Goal: Information Seeking & Learning: Find specific fact

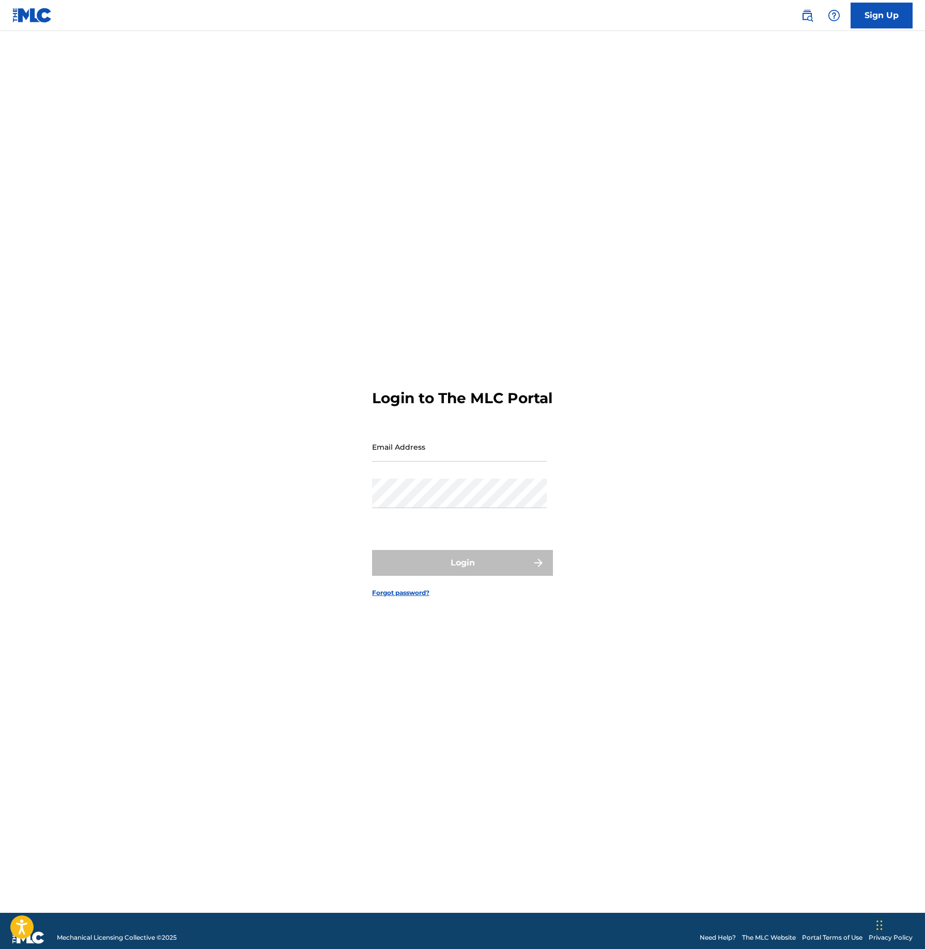
click at [814, 19] on link at bounding box center [807, 15] width 21 height 21
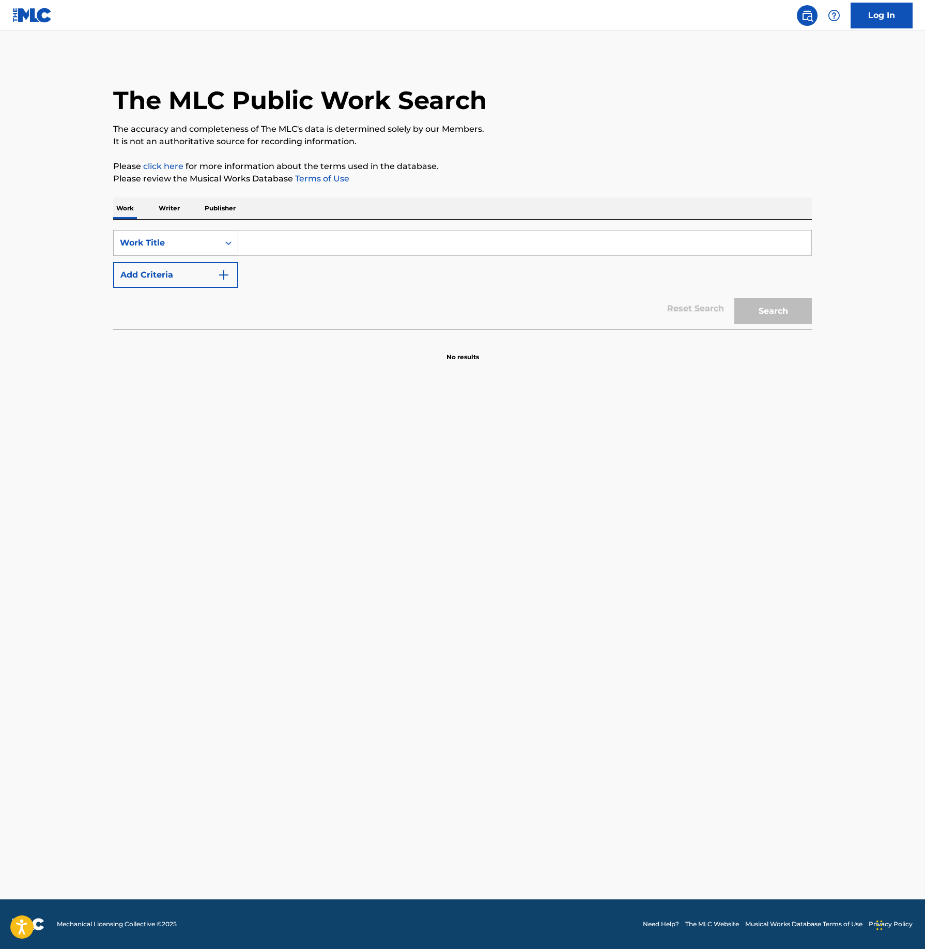
click at [180, 251] on div "Work Title" at bounding box center [166, 243] width 105 height 20
drag, startPoint x: 186, startPoint y: 262, endPoint x: 280, endPoint y: 237, distance: 97.3
click at [187, 263] on div "MLC Song Code" at bounding box center [176, 269] width 124 height 26
click at [301, 242] on input "Search Form" at bounding box center [524, 243] width 573 height 25
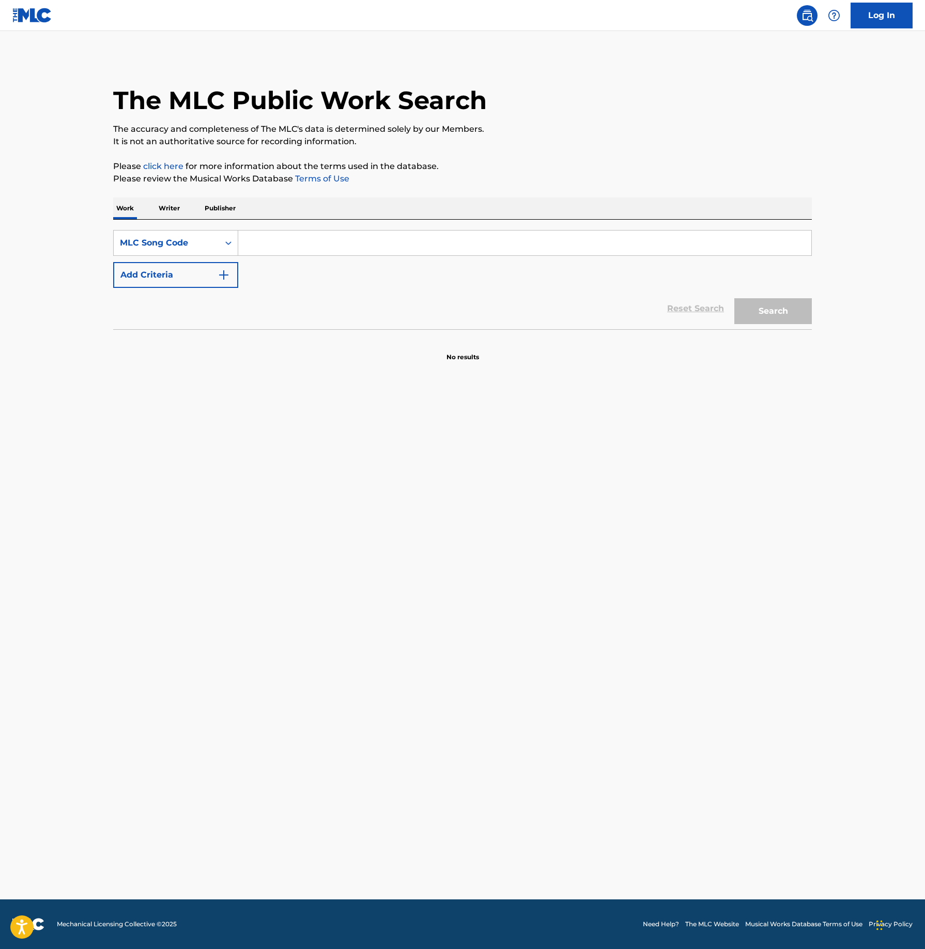
paste input "RO08Q8"
type input "RO08Q8"
click at [756, 302] on button "Search" at bounding box center [773, 311] width 78 height 26
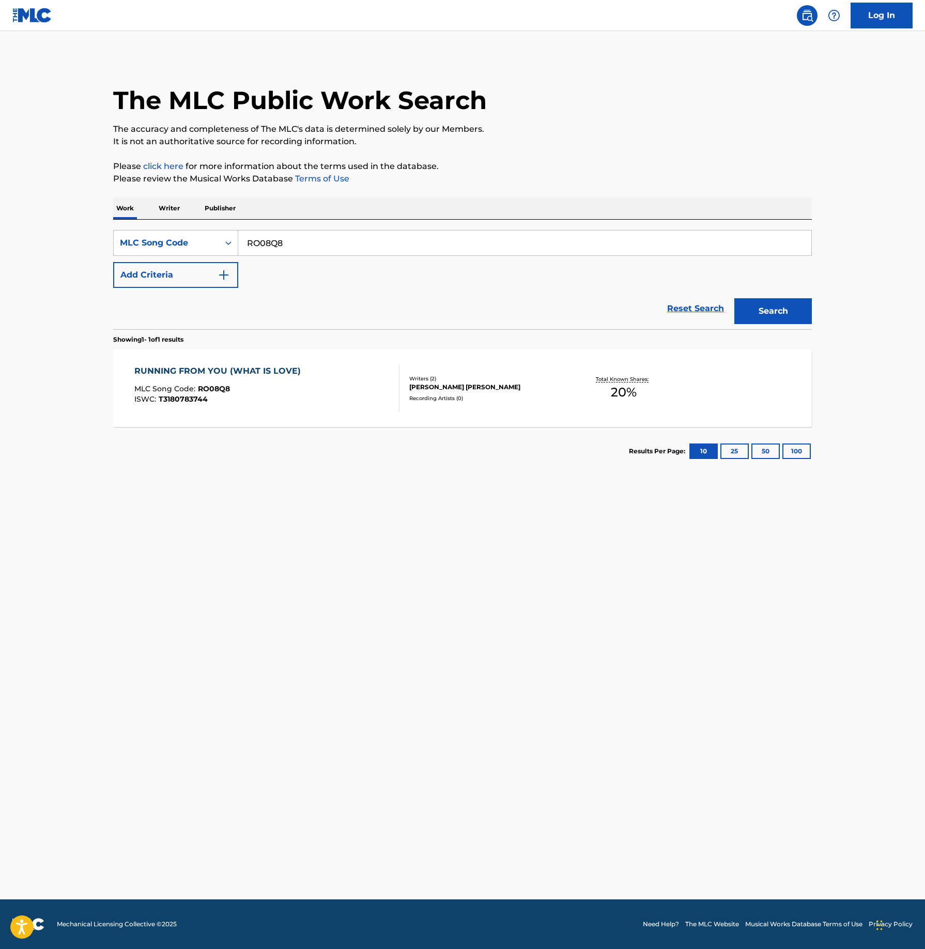
click at [469, 386] on div "JUNIOR TORELLO, DEE DEE HALLIGAN" at bounding box center [487, 386] width 156 height 9
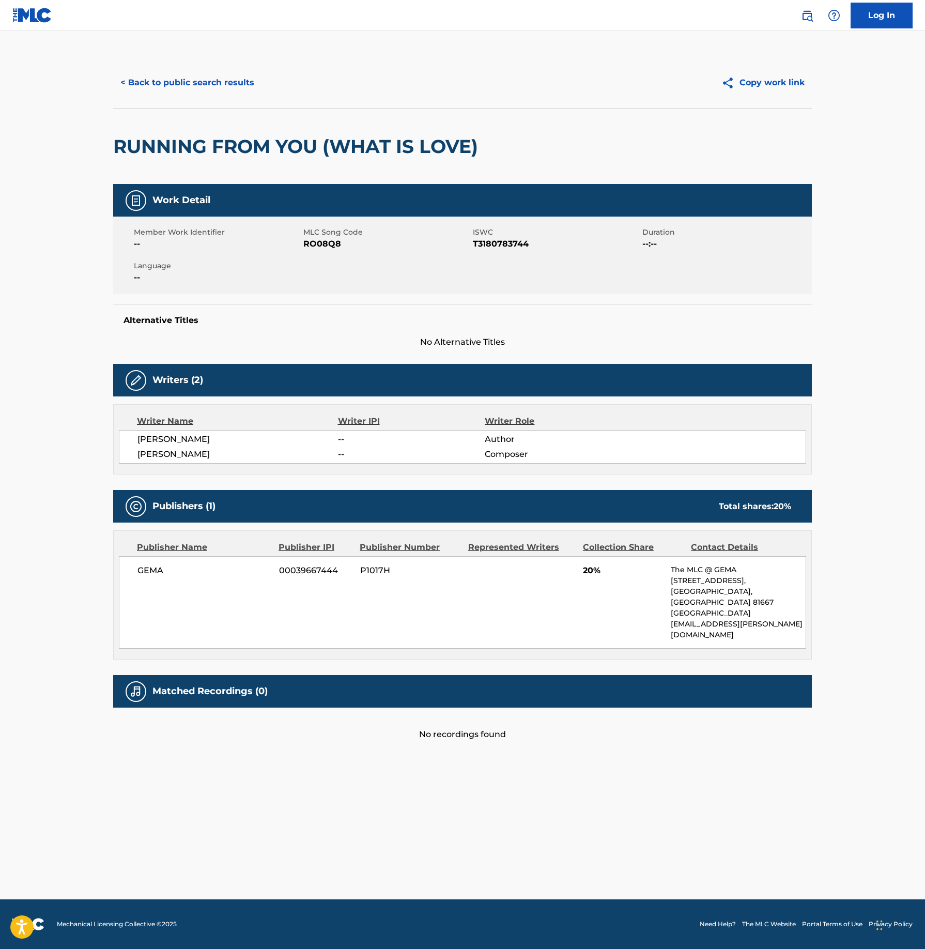
click at [189, 88] on button "< Back to public search results" at bounding box center [187, 83] width 148 height 26
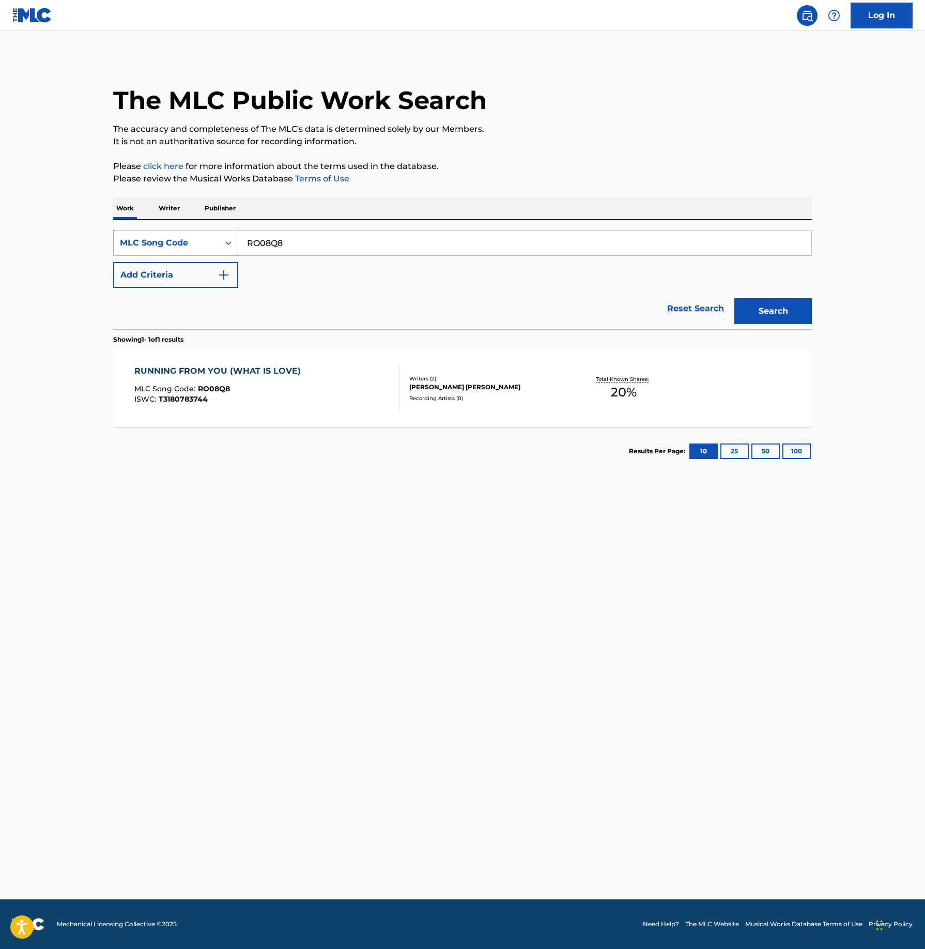
click at [236, 248] on div "Search Form" at bounding box center [228, 243] width 19 height 19
click at [203, 268] on div "Work Title" at bounding box center [176, 269] width 124 height 26
click at [311, 243] on input "Search Form" at bounding box center [524, 243] width 573 height 25
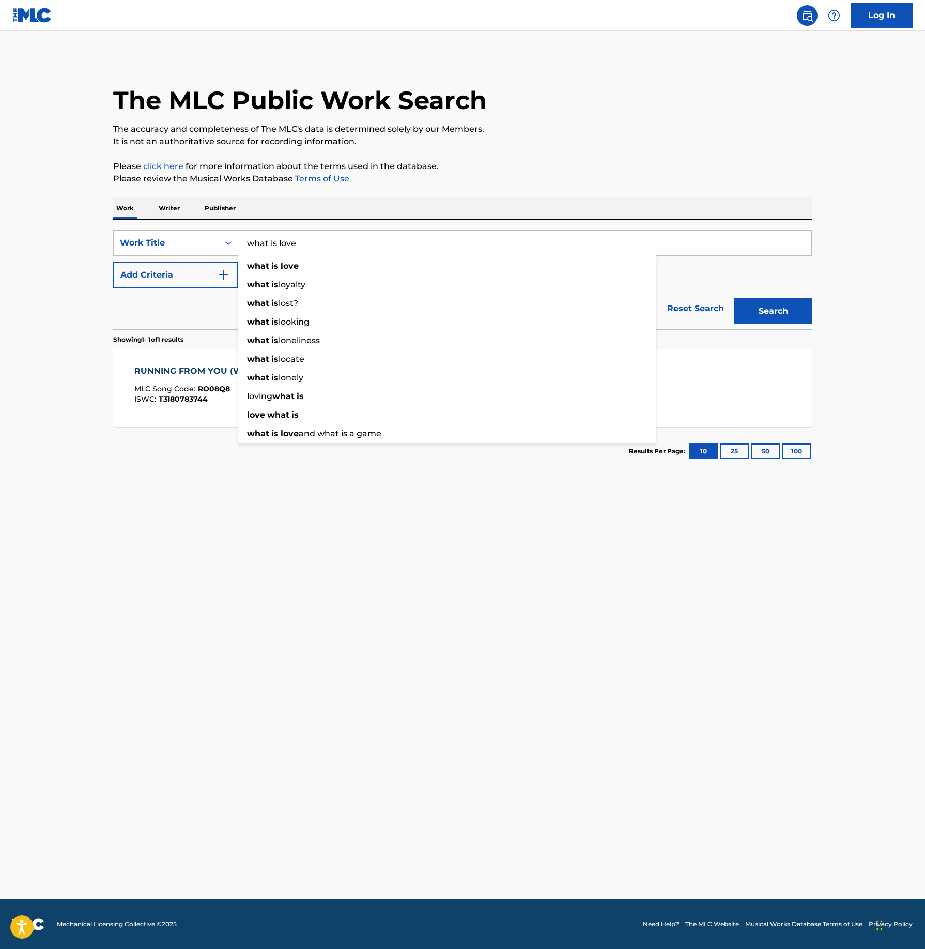
type input "what is love"
click at [734, 298] on button "Search" at bounding box center [773, 311] width 78 height 26
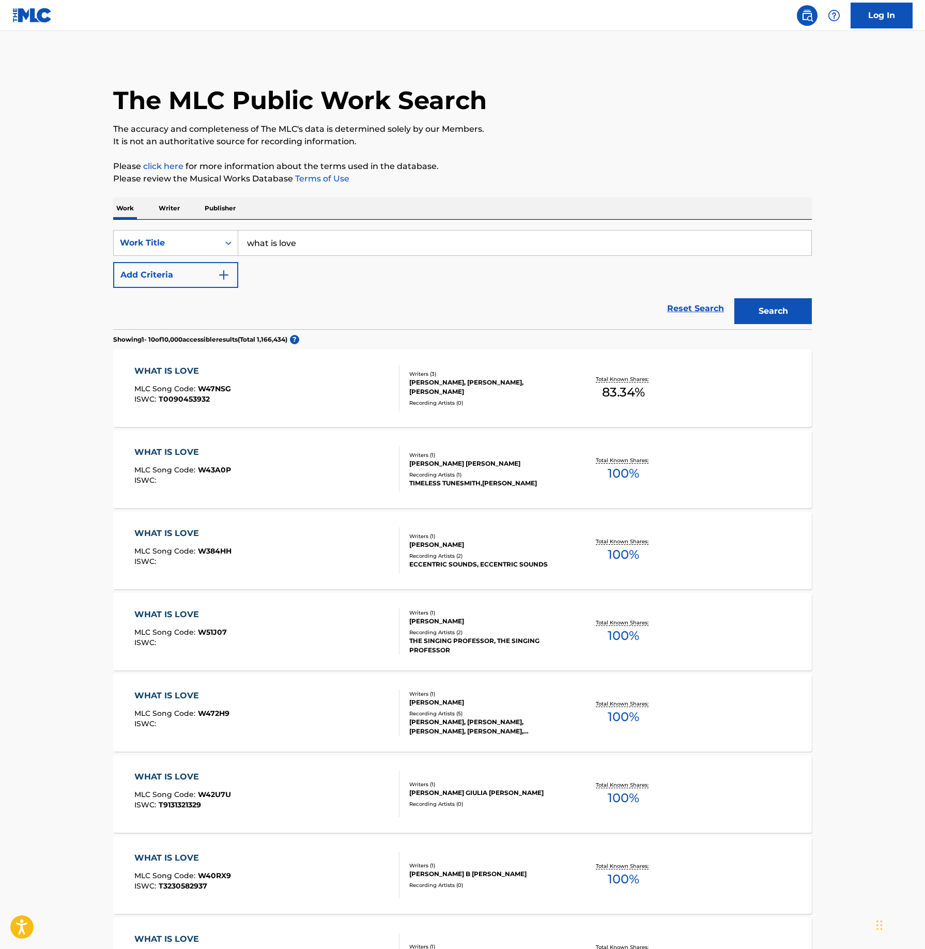
click at [194, 276] on button "Add Criteria" at bounding box center [175, 275] width 125 height 26
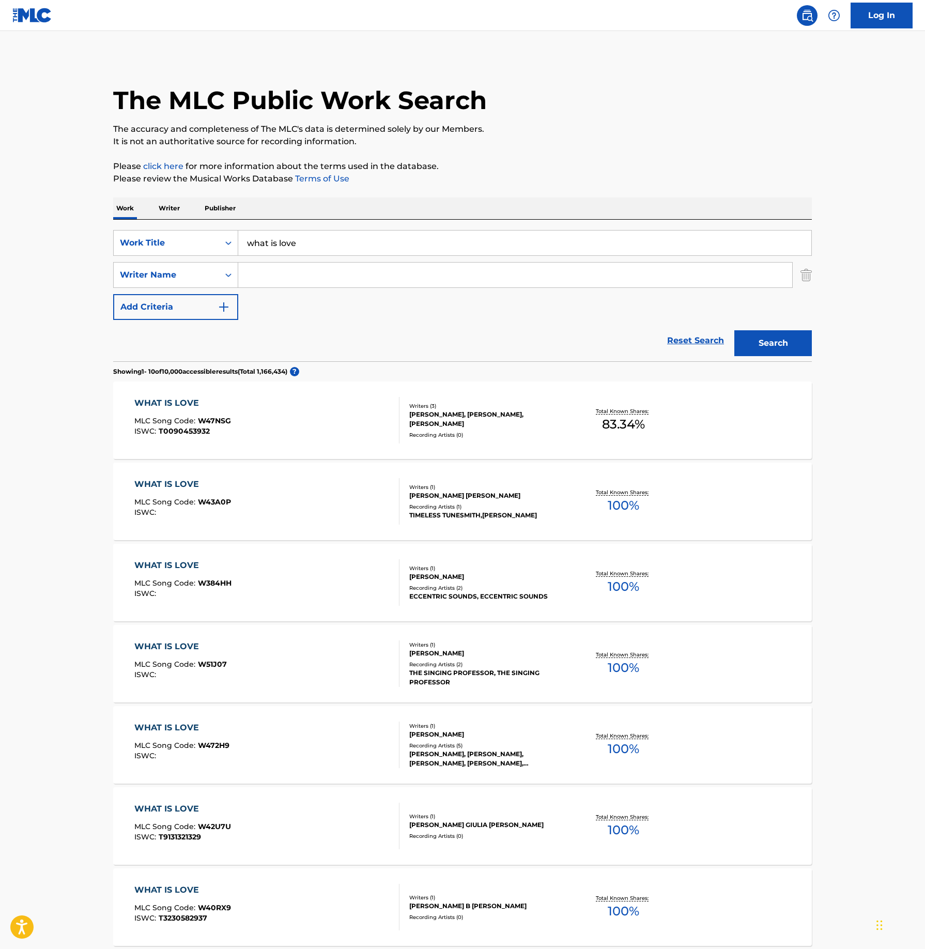
click at [520, 278] on input "Search Form" at bounding box center [515, 275] width 554 height 25
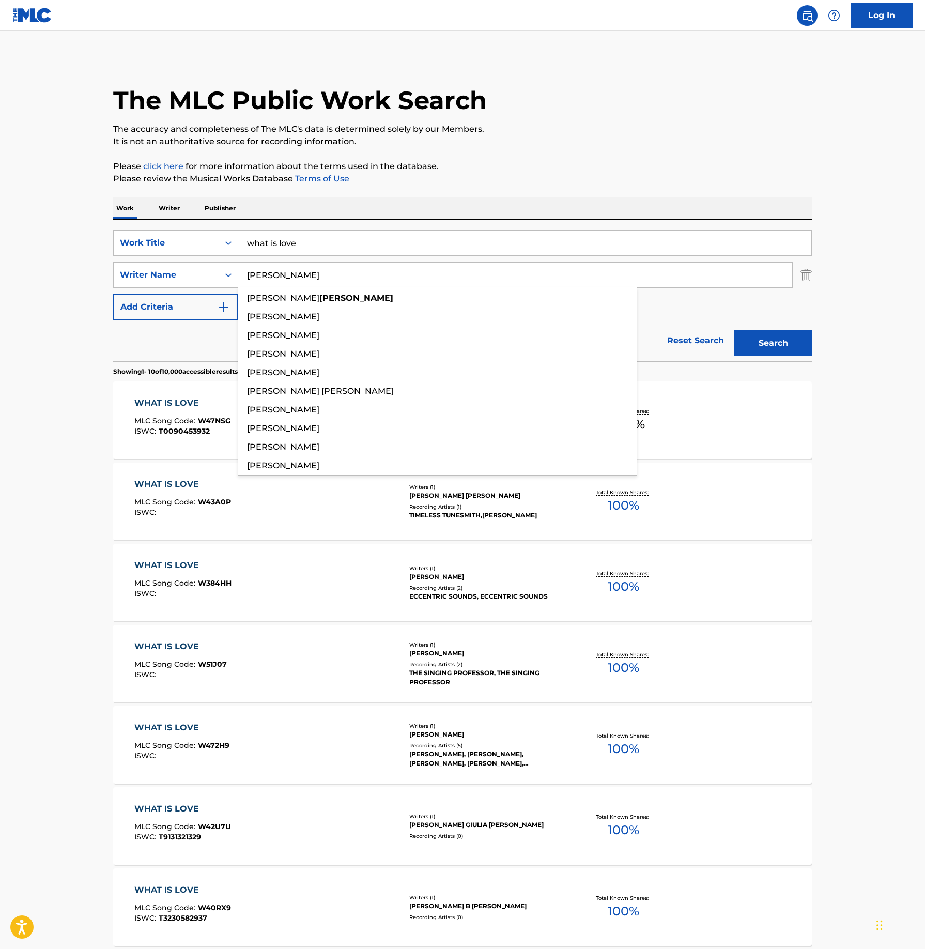
click at [734, 330] on button "Search" at bounding box center [773, 343] width 78 height 26
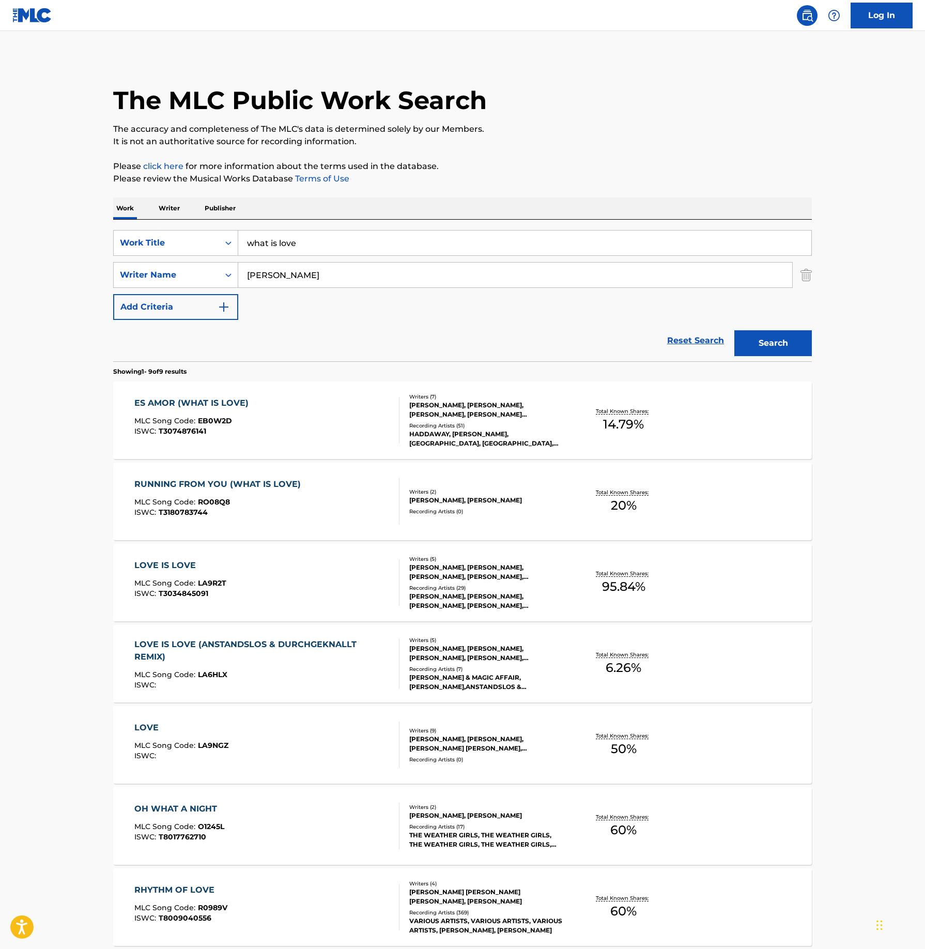
click at [314, 270] on input "torello" at bounding box center [515, 275] width 554 height 25
type input "junior torello"
click at [734, 330] on button "Search" at bounding box center [773, 343] width 78 height 26
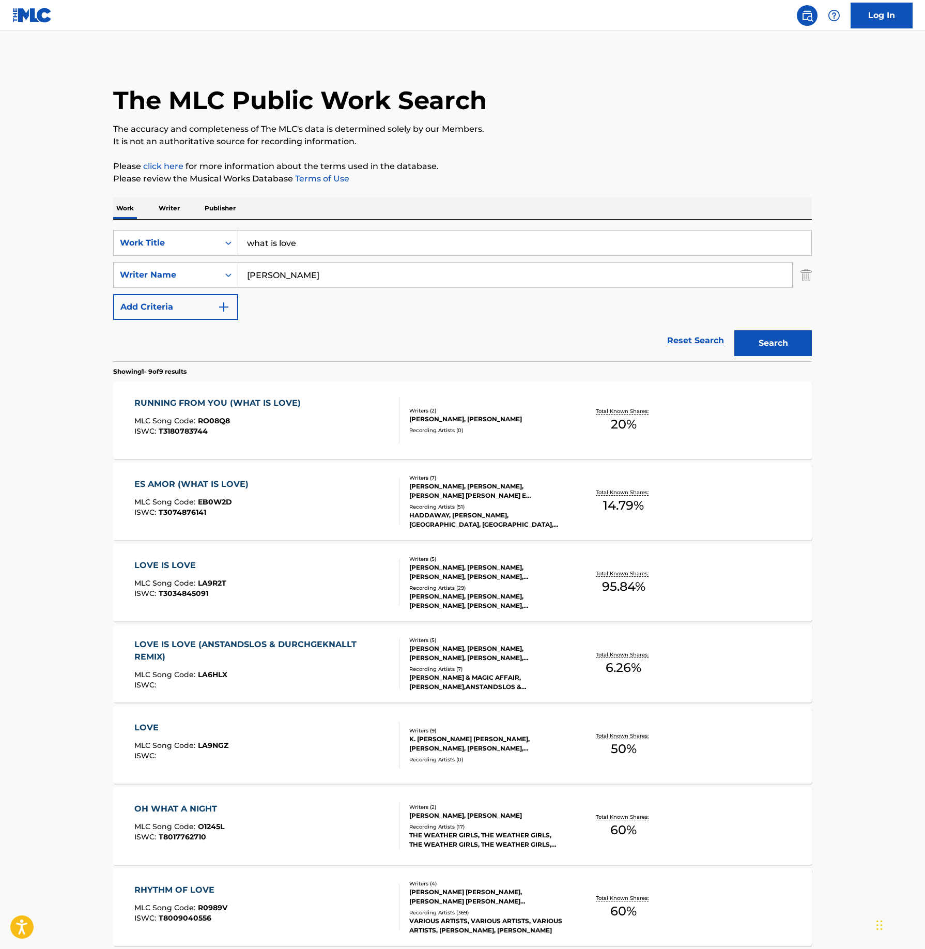
click at [375, 438] on div "RUNNING FROM YOU (WHAT IS LOVE) MLC Song Code : RO08Q8 ISWC : T3180783744" at bounding box center [267, 420] width 266 height 47
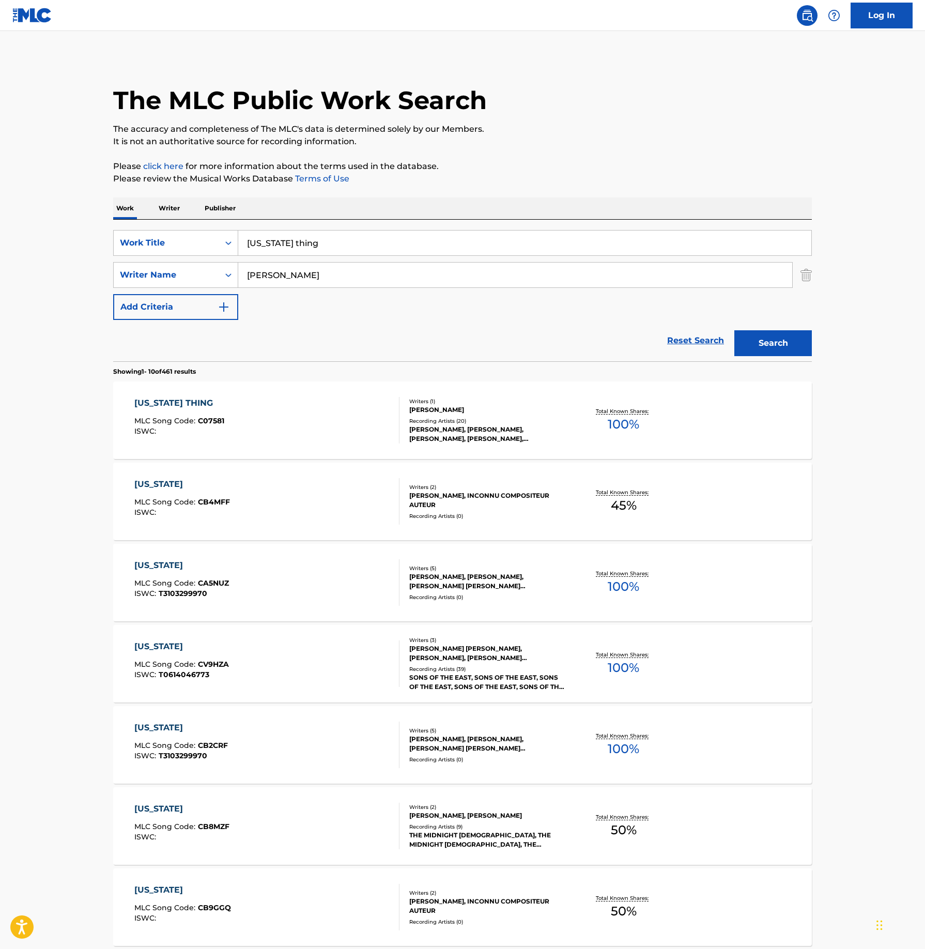
click at [430, 241] on input "[US_STATE] thing" at bounding box center [524, 243] width 573 height 25
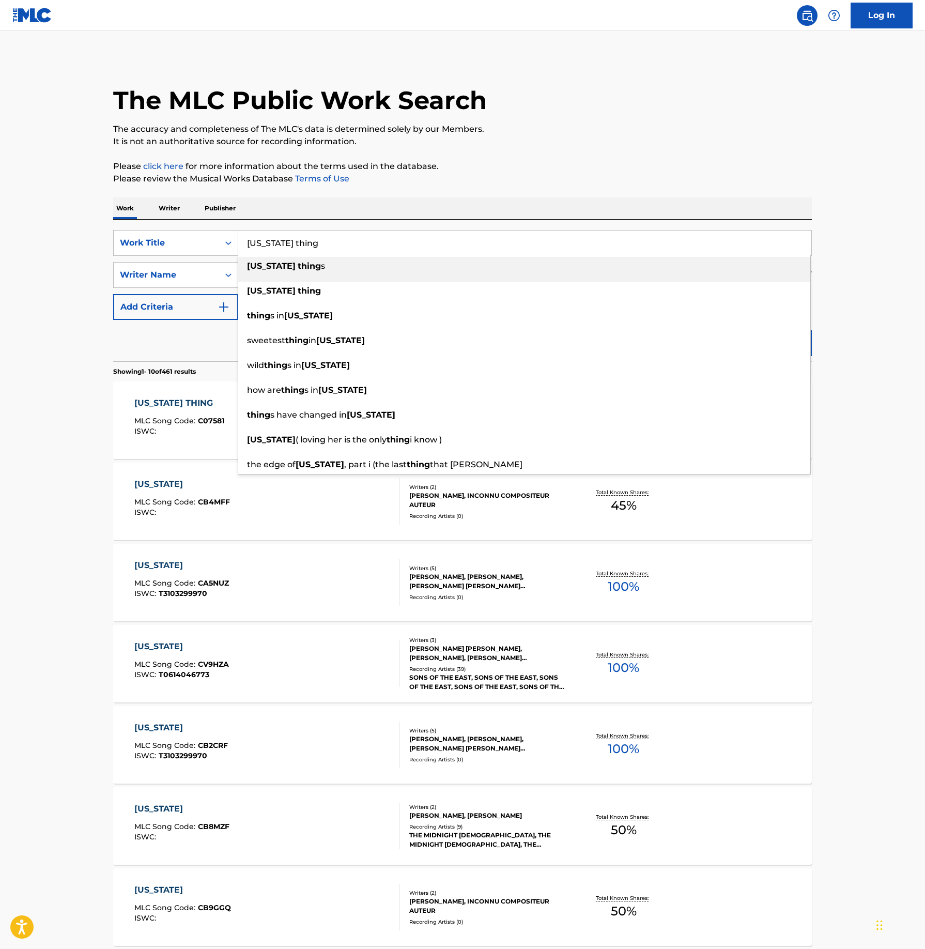
click at [430, 241] on input "[US_STATE] thing" at bounding box center [524, 243] width 573 height 25
click at [375, 238] on input "[US_STATE] thing" at bounding box center [524, 243] width 573 height 25
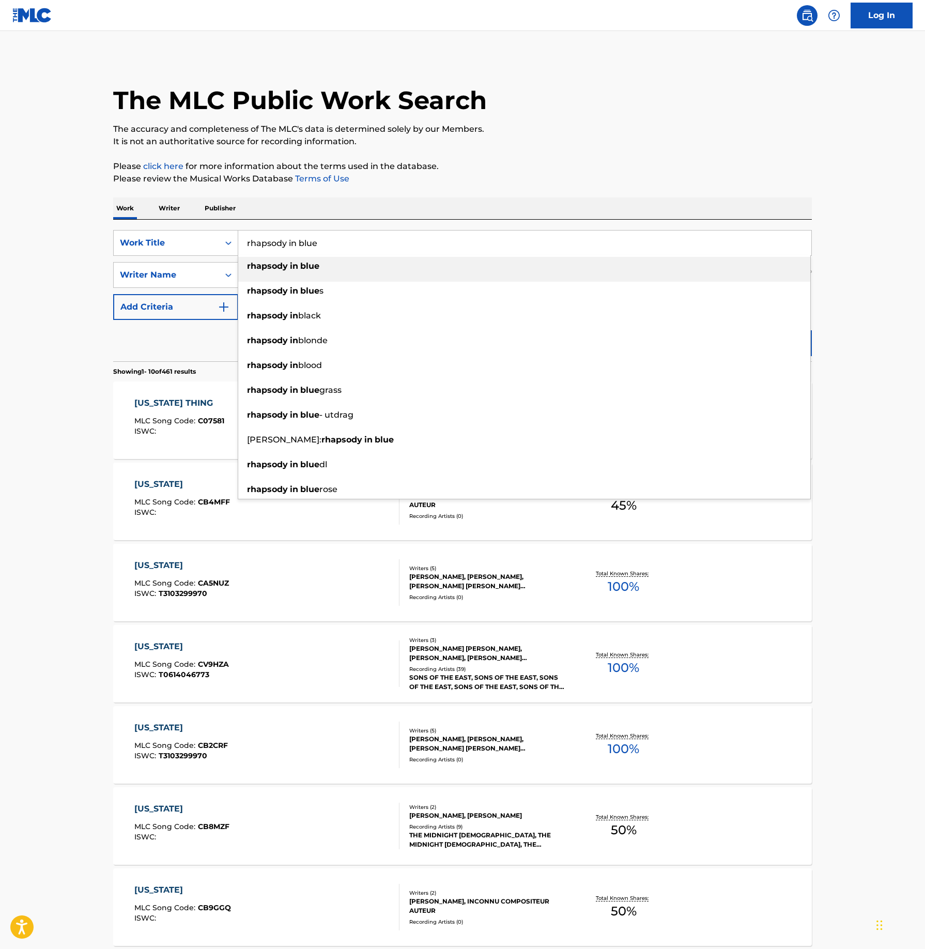
type input "rhapsody in blue"
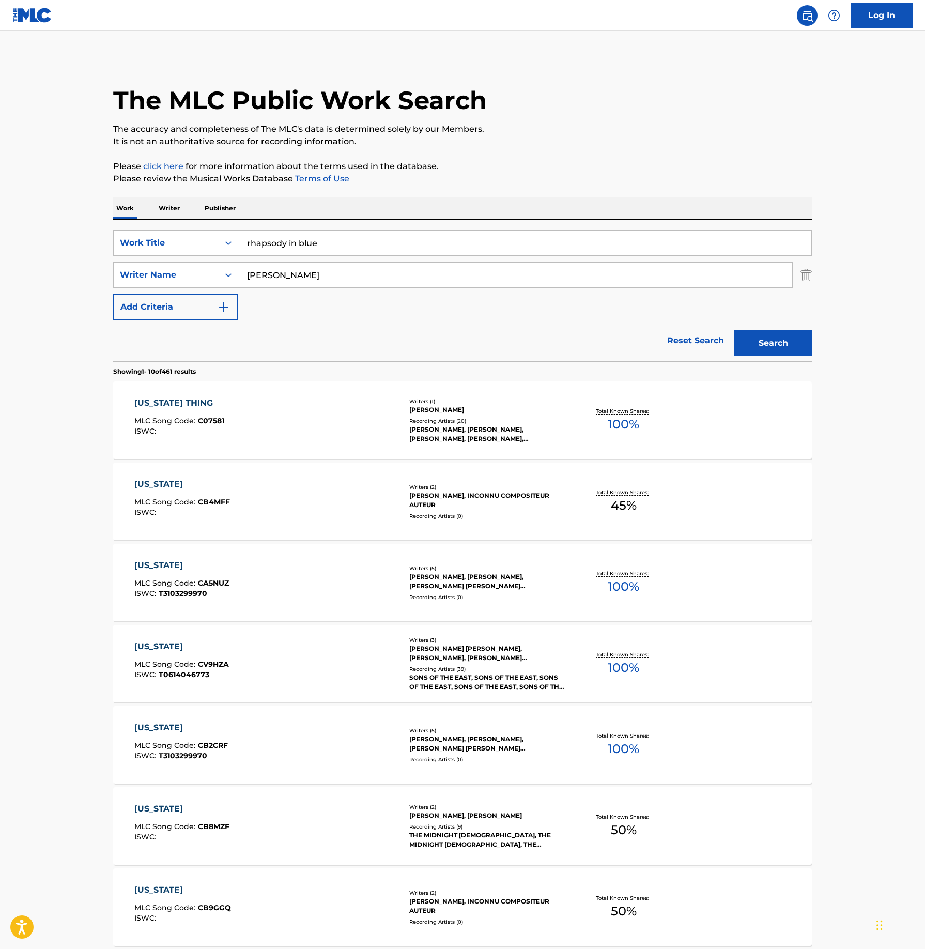
type input "[PERSON_NAME]"
click at [734, 330] on button "Search" at bounding box center [773, 343] width 78 height 26
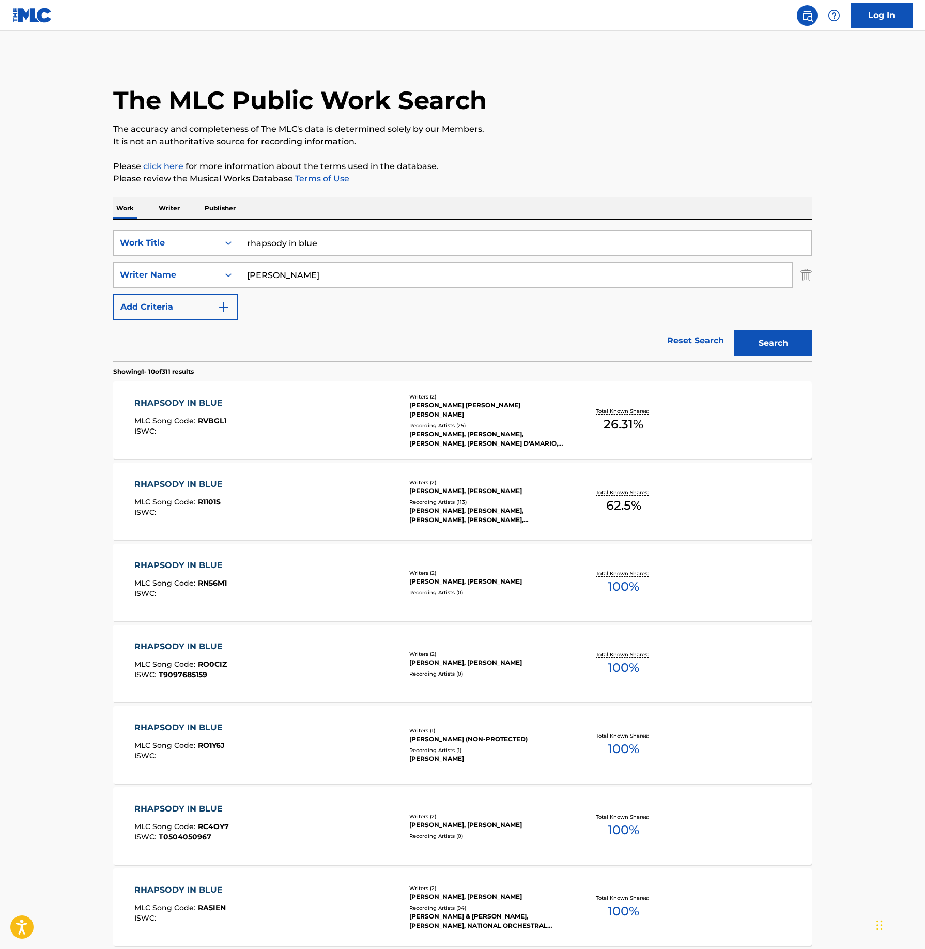
click at [479, 422] on div "Recording Artists ( 25 )" at bounding box center [487, 426] width 156 height 8
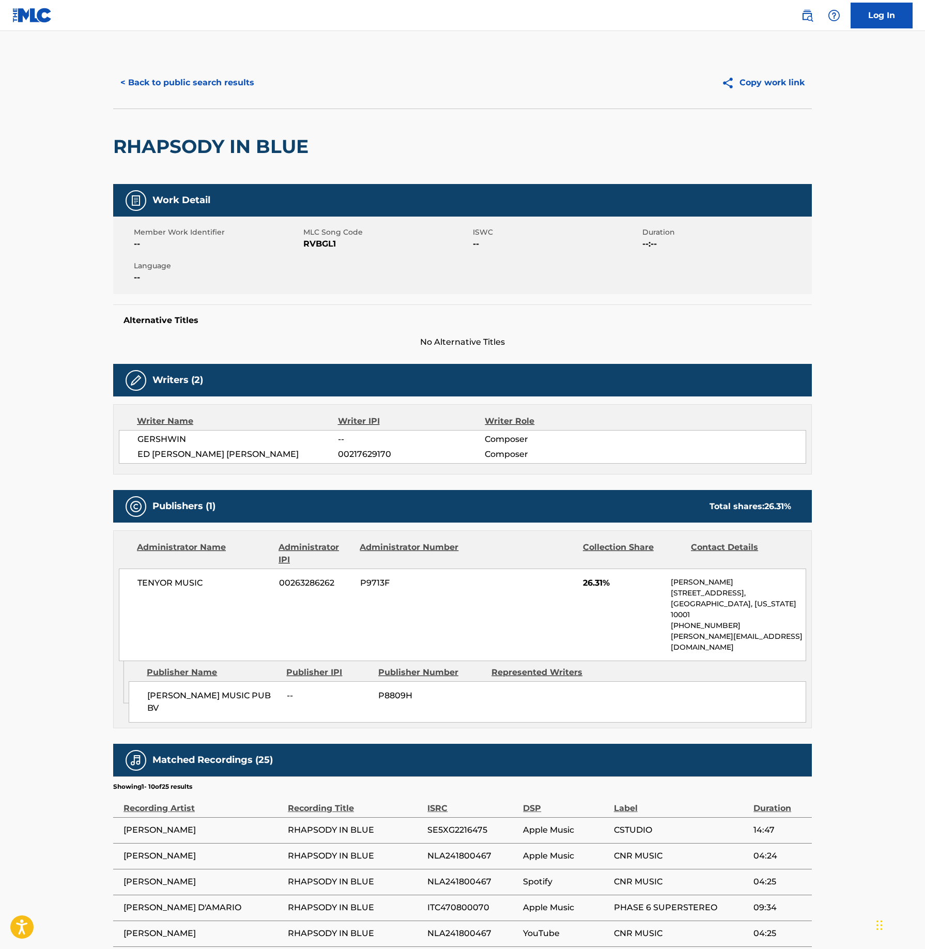
click at [207, 88] on button "< Back to public search results" at bounding box center [187, 83] width 148 height 26
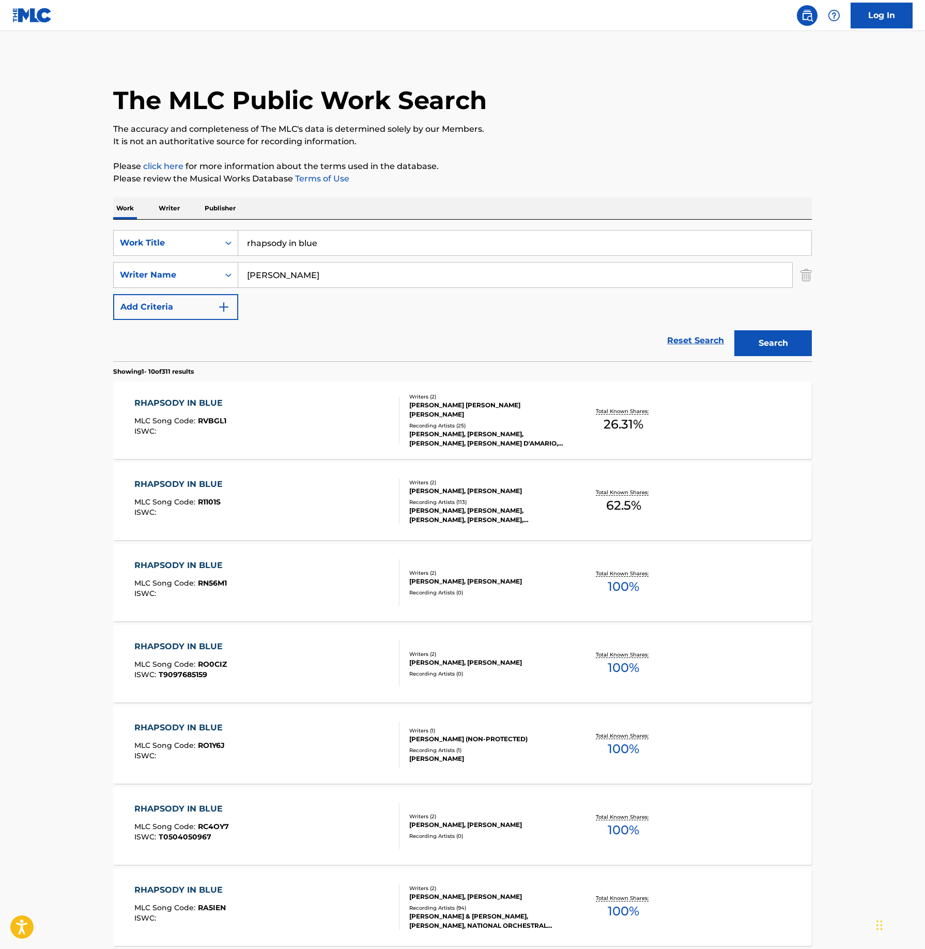
click at [389, 500] on div "RHAPSODY IN BLUE MLC Song Code : R1101S ISWC :" at bounding box center [267, 501] width 266 height 47
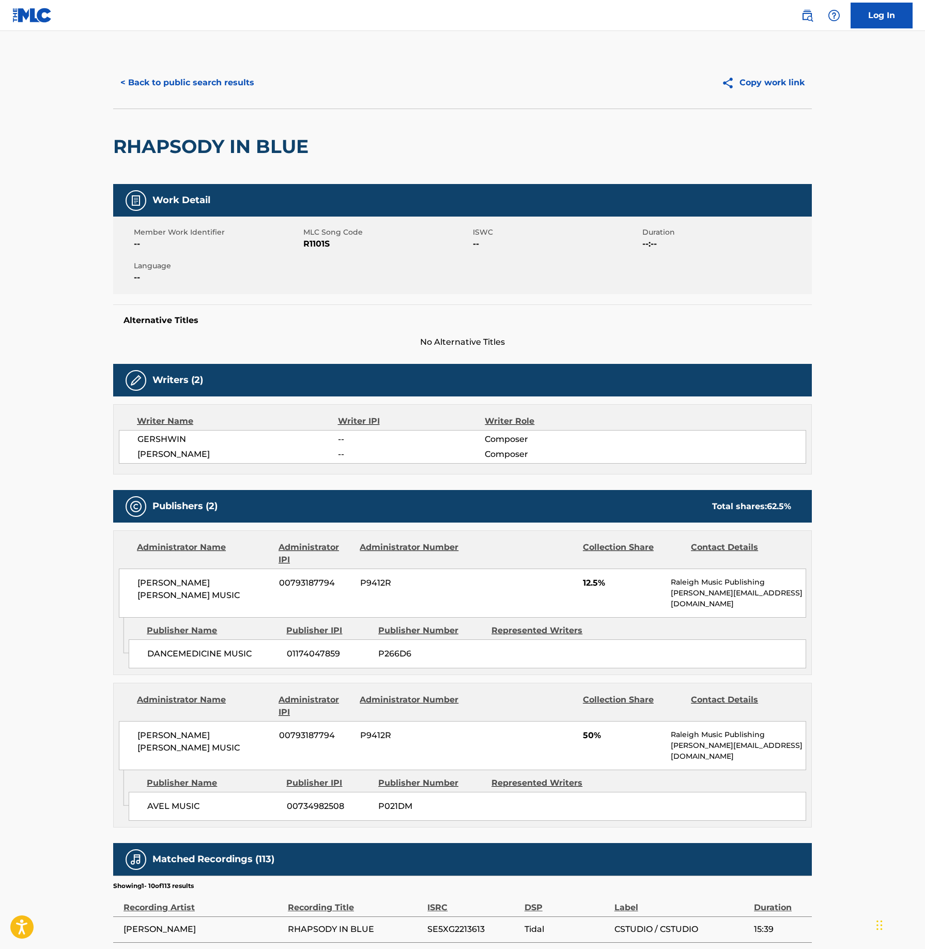
click at [201, 75] on button "< Back to public search results" at bounding box center [187, 83] width 148 height 26
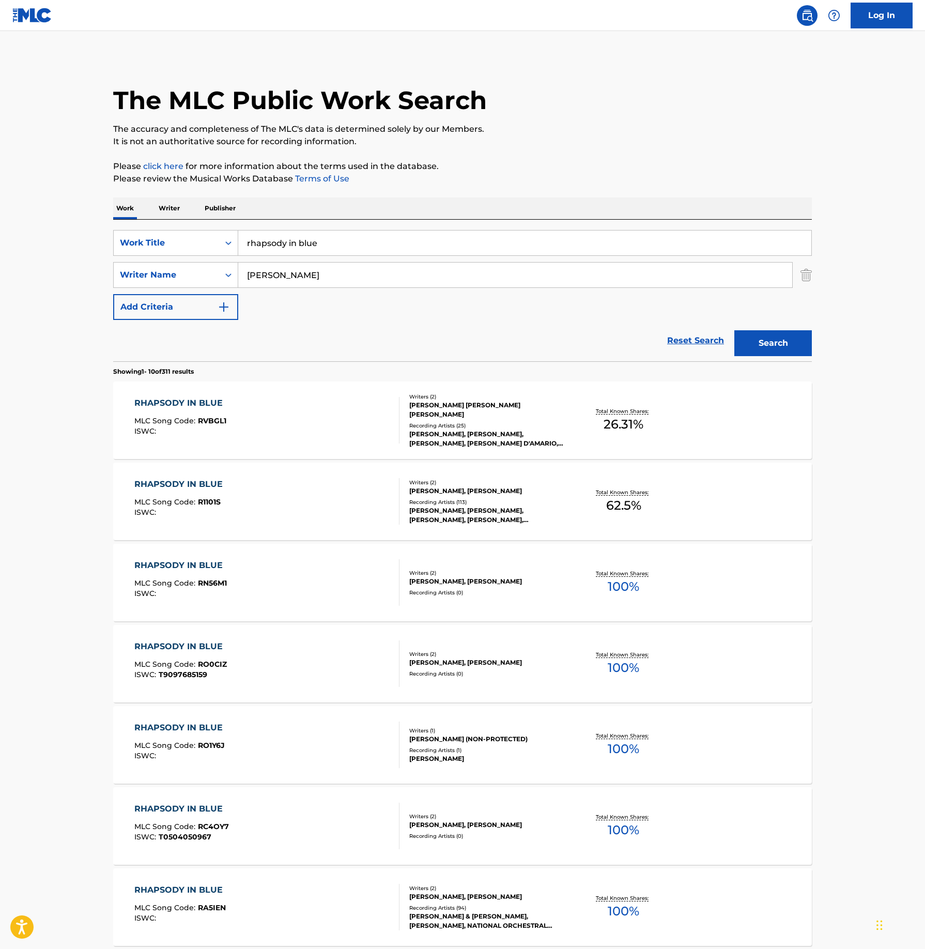
click at [393, 242] on input "rhapsody in blue" at bounding box center [524, 243] width 573 height 25
click at [393, 243] on input "rhapsody in blue" at bounding box center [524, 243] width 573 height 25
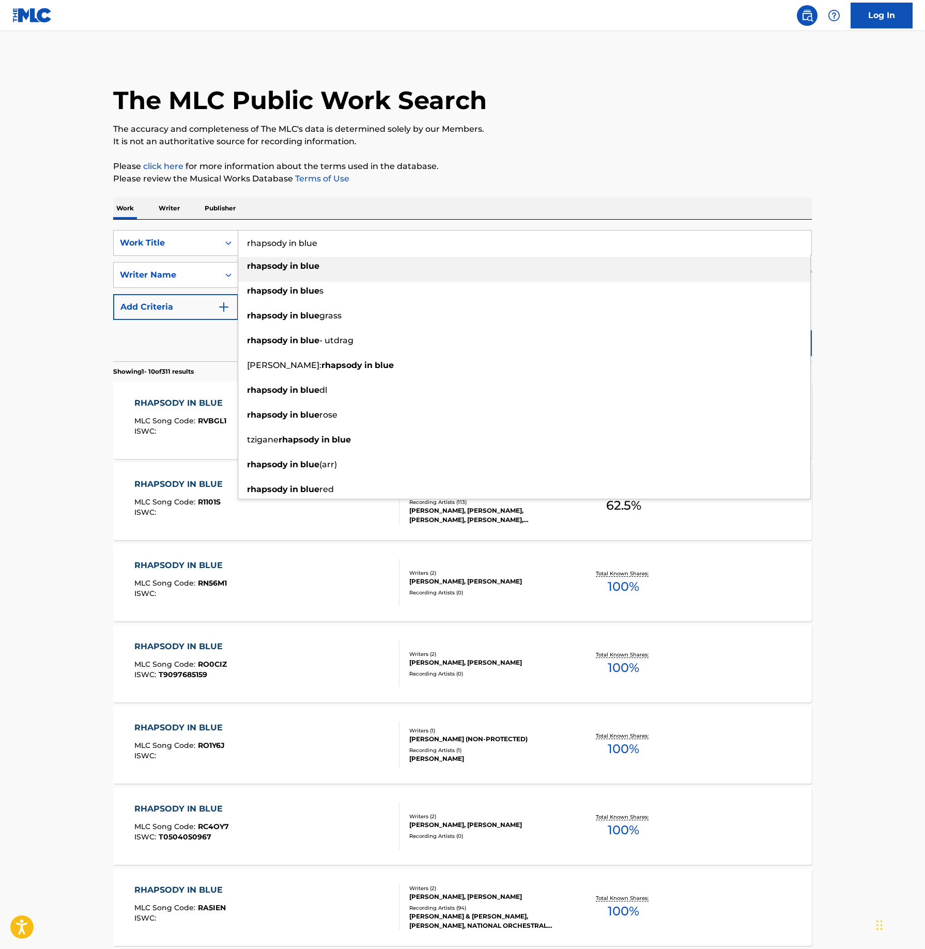
paste input "MALAGUENA"
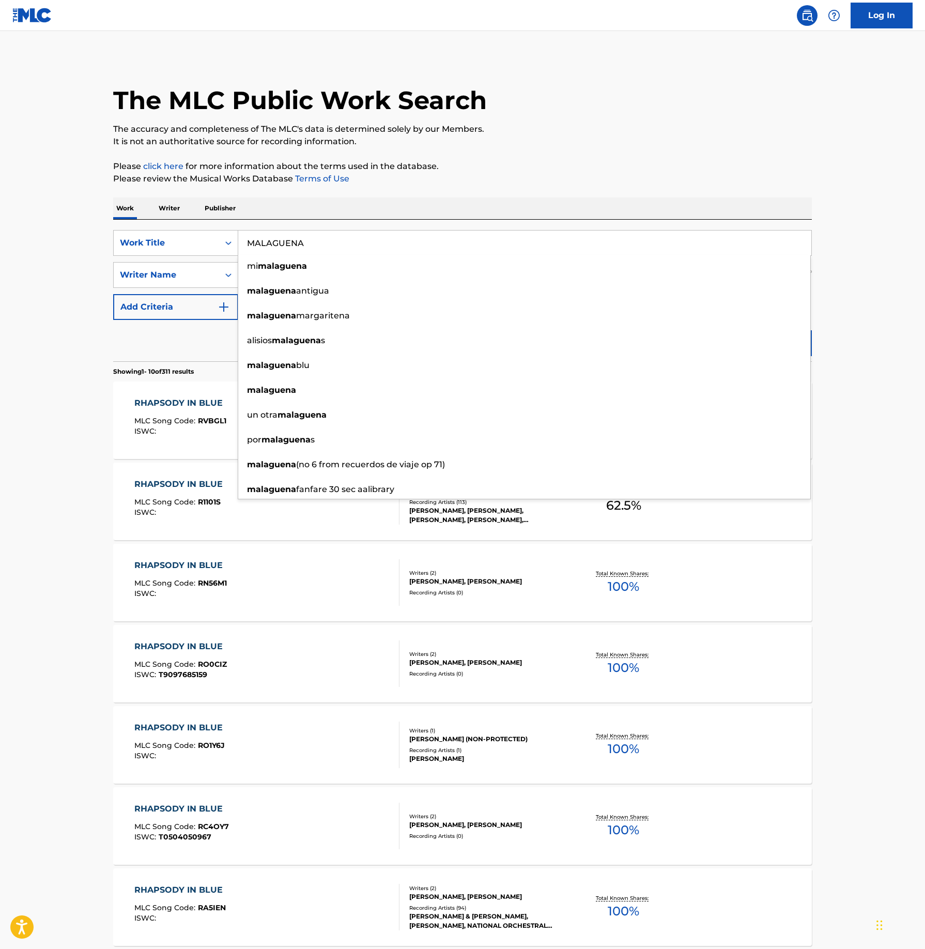
type input "MALAGUENA"
click at [787, 178] on p "Please review the Musical Works Database Terms of Use" at bounding box center [462, 179] width 699 height 12
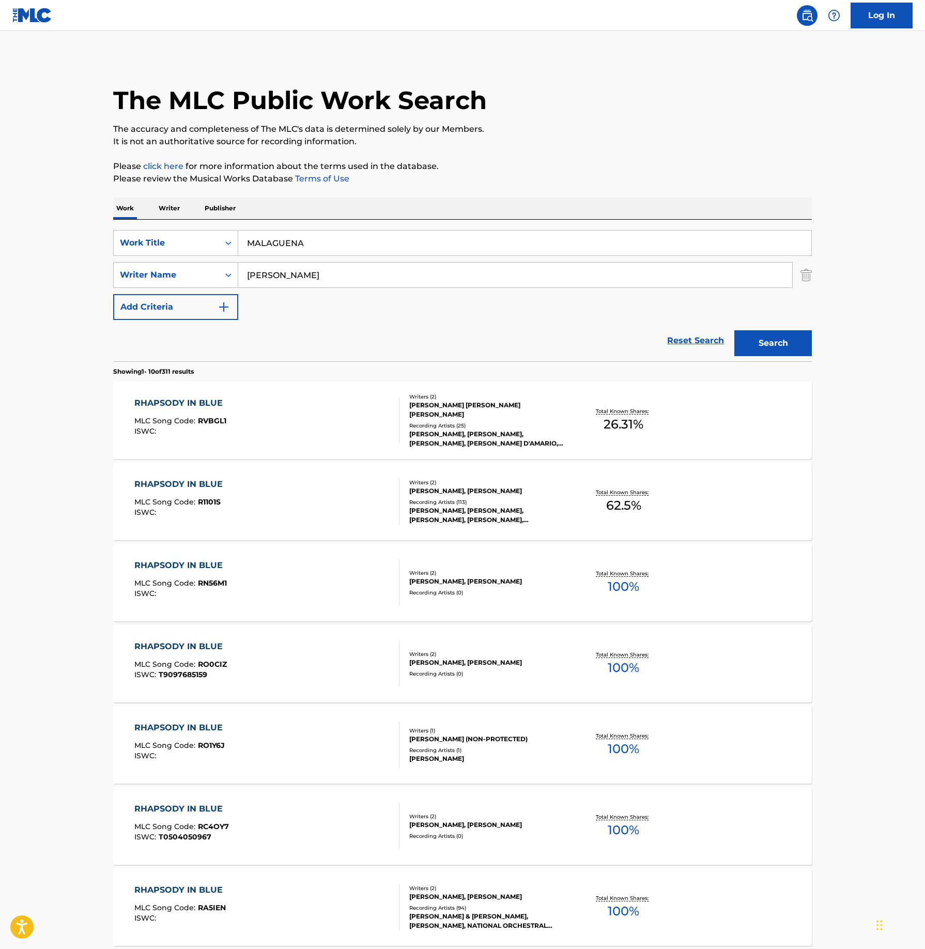
click at [390, 273] on input "[PERSON_NAME]" at bounding box center [515, 275] width 554 height 25
type input "lecuona"
click at [734, 330] on button "Search" at bounding box center [773, 343] width 78 height 26
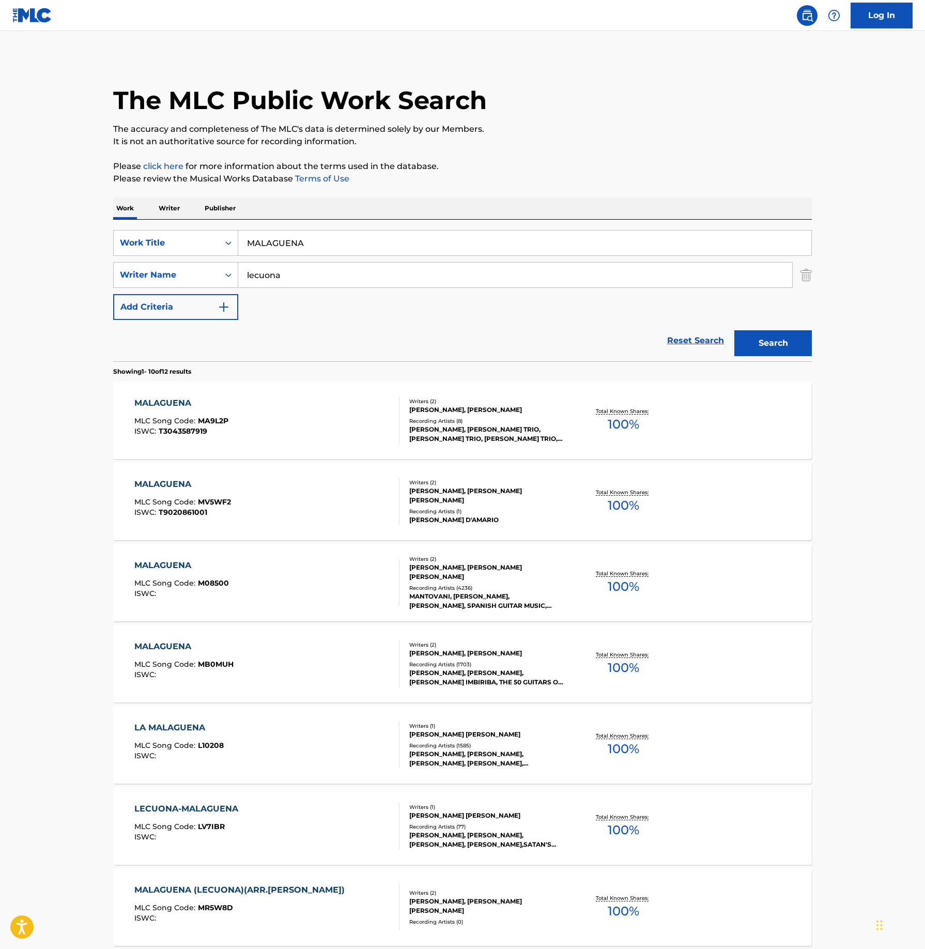
click at [359, 436] on div "MALAGUENA MLC Song Code : MA9L2P ISWC : T3043587919" at bounding box center [267, 420] width 266 height 47
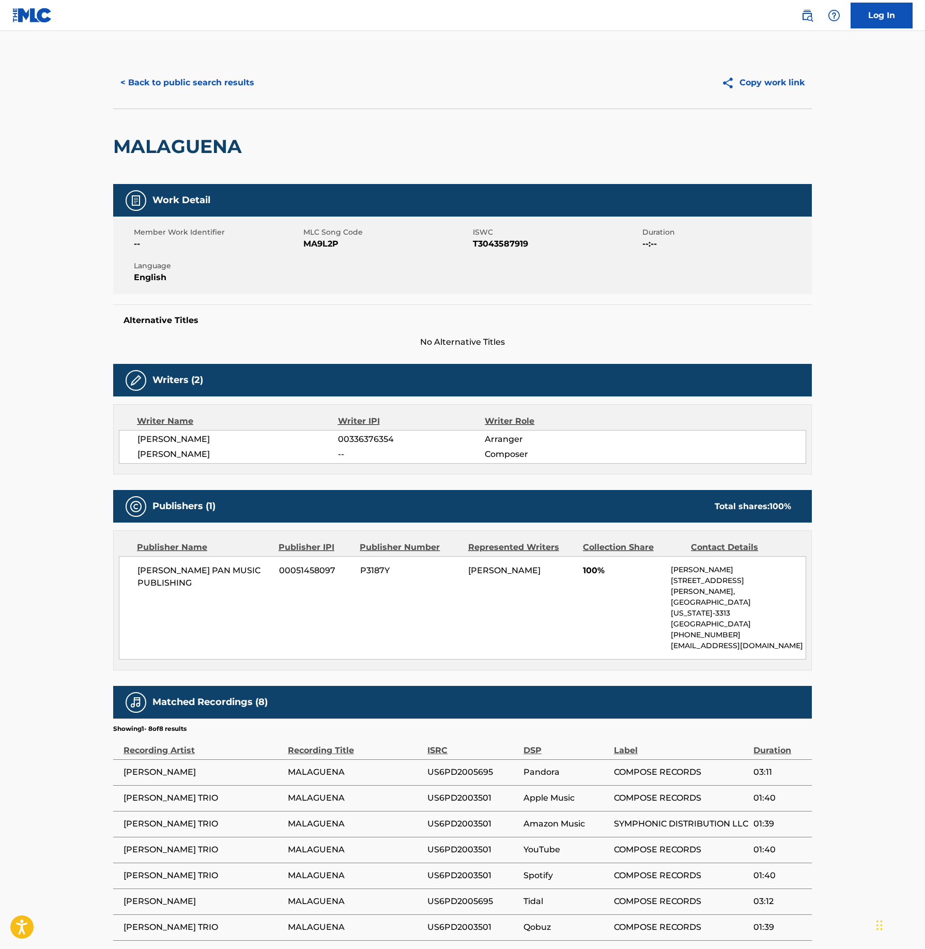
click at [184, 78] on button "< Back to public search results" at bounding box center [187, 83] width 148 height 26
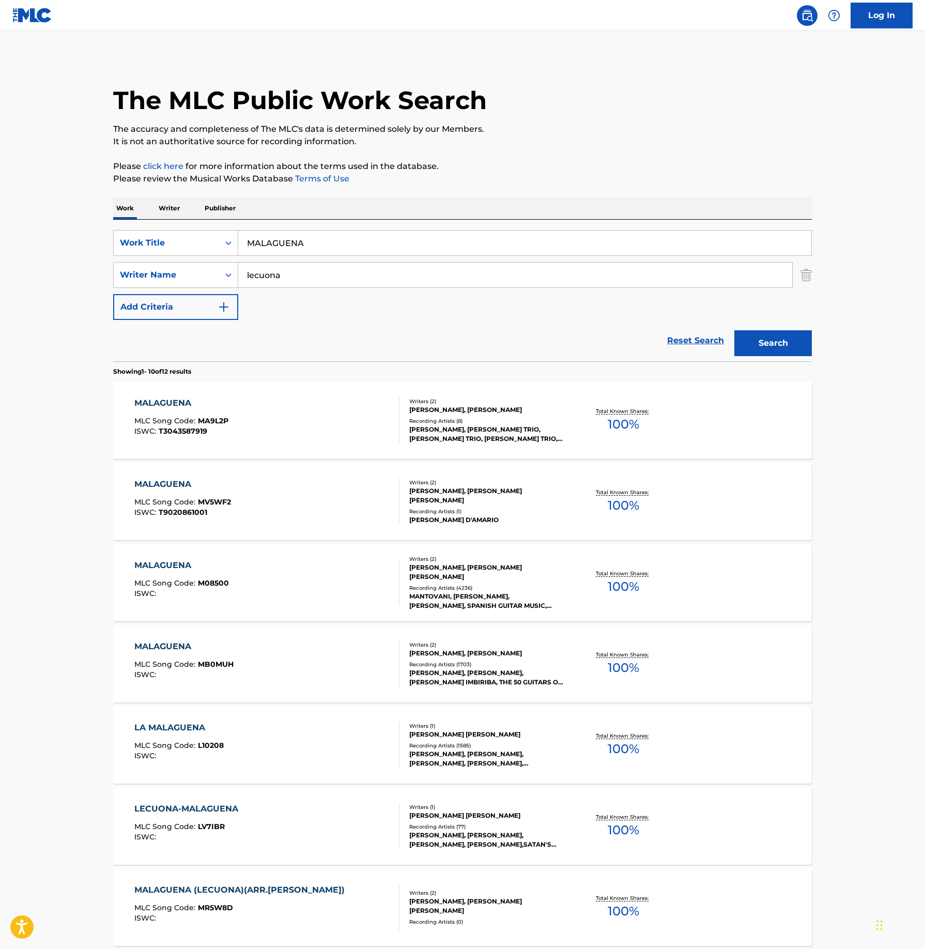
click at [360, 509] on div "MALAGUENA MLC Song Code : MV5WF2 ISWC : T9020861001" at bounding box center [267, 501] width 266 height 47
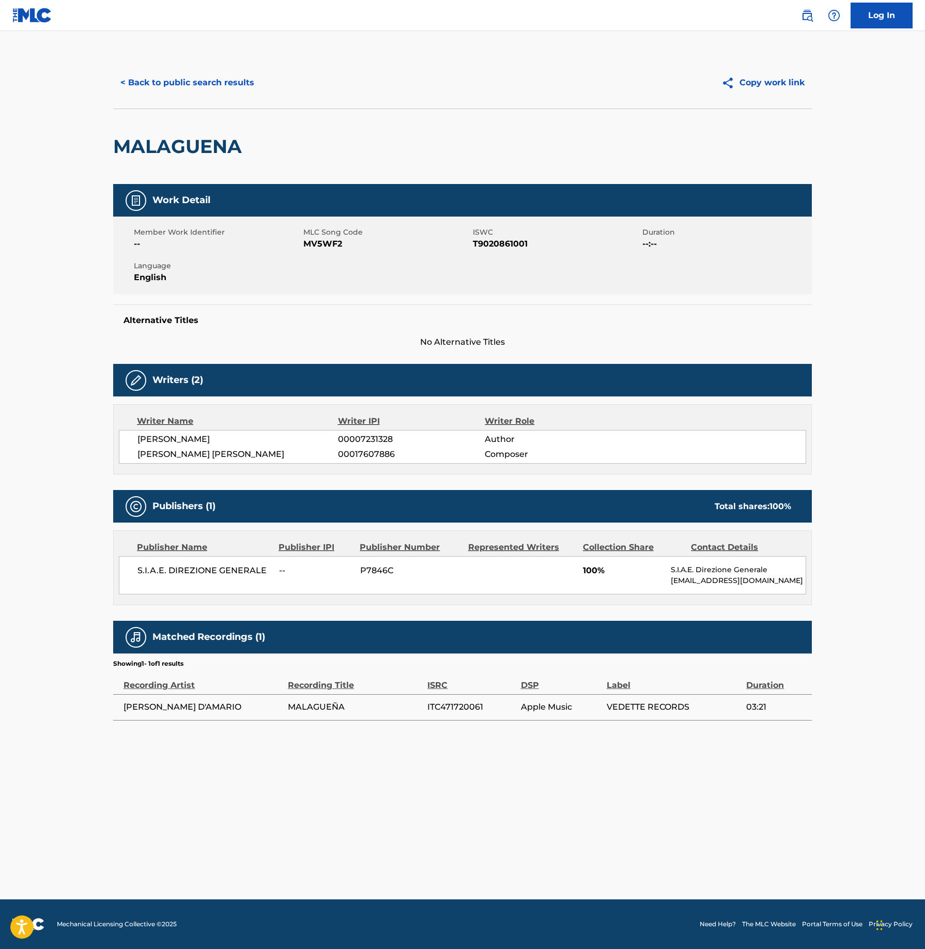
click at [217, 82] on button "< Back to public search results" at bounding box center [187, 83] width 148 height 26
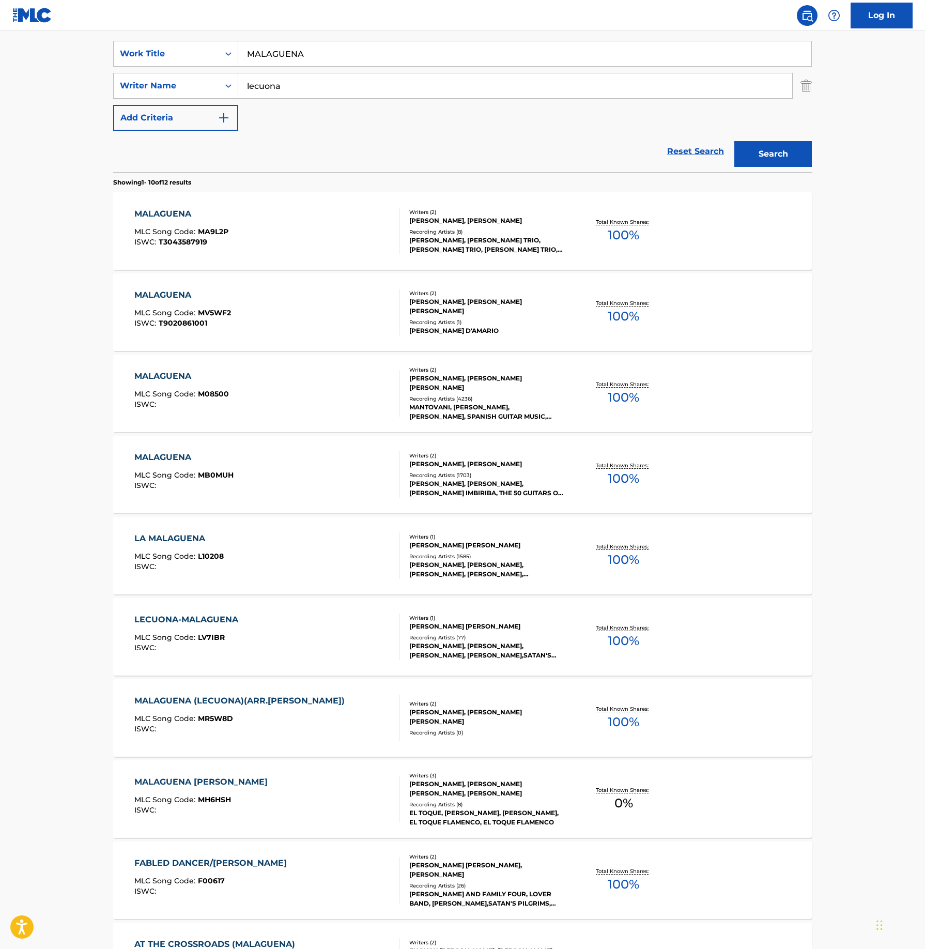
scroll to position [207, 0]
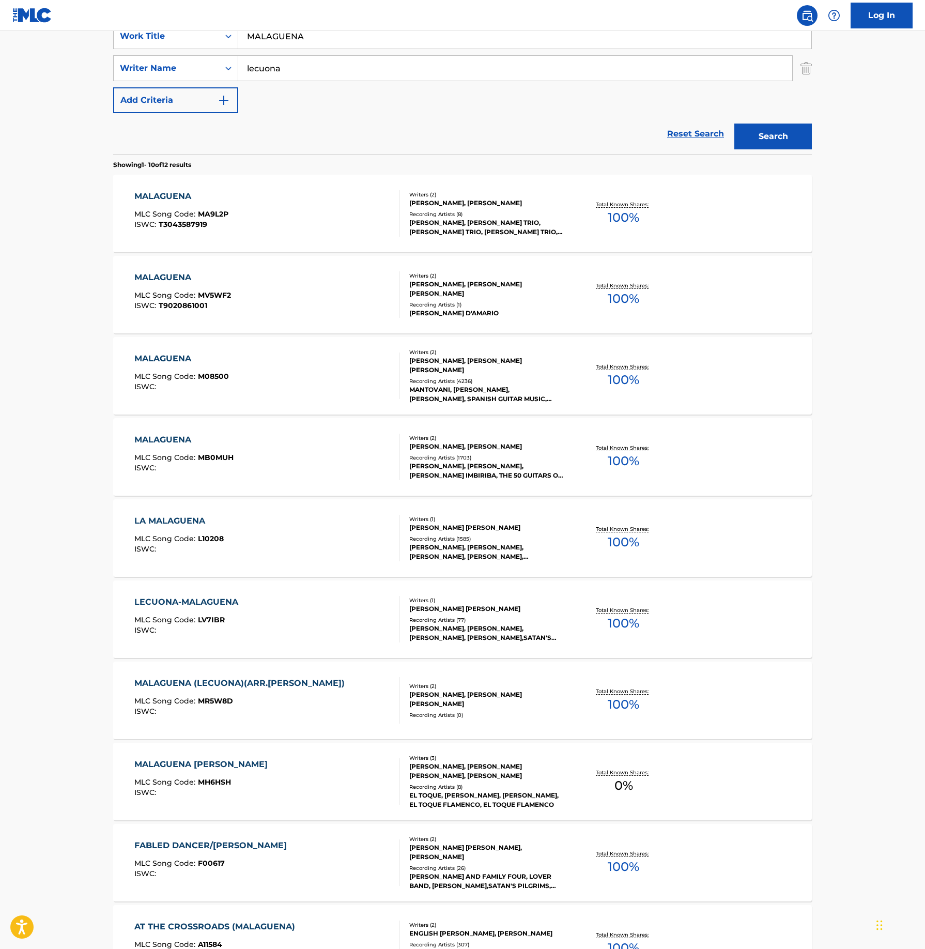
click at [388, 542] on div "LA MALAGUENA MLC Song Code : L10208 ISWC :" at bounding box center [267, 538] width 266 height 47
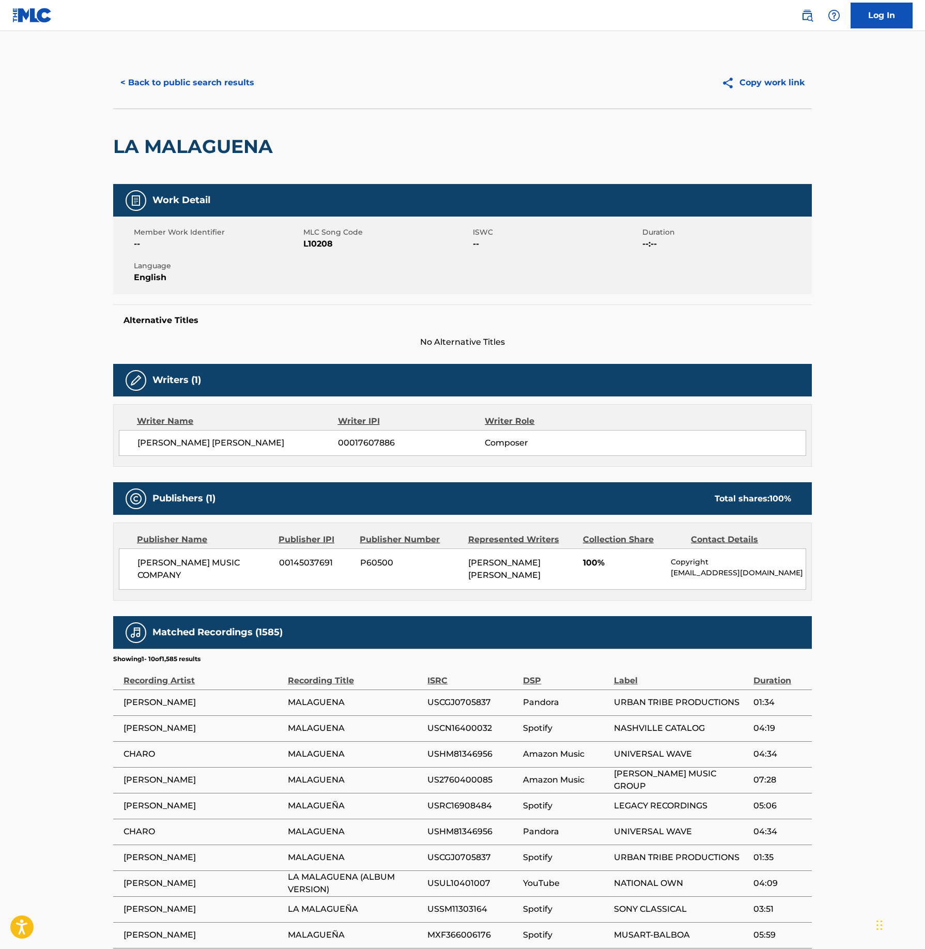
click at [226, 91] on button "< Back to public search results" at bounding box center [187, 83] width 148 height 26
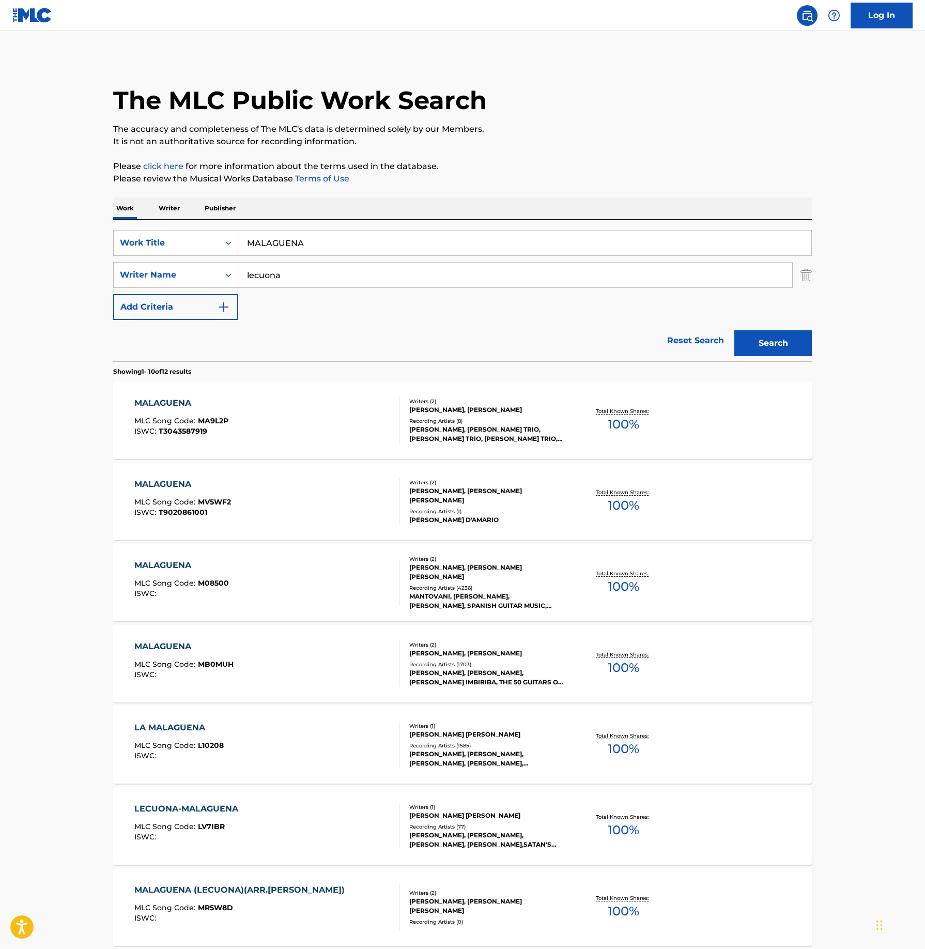
click at [374, 728] on div "LA MALAGUENA MLC Song Code : L10208 ISWC :" at bounding box center [267, 745] width 266 height 47
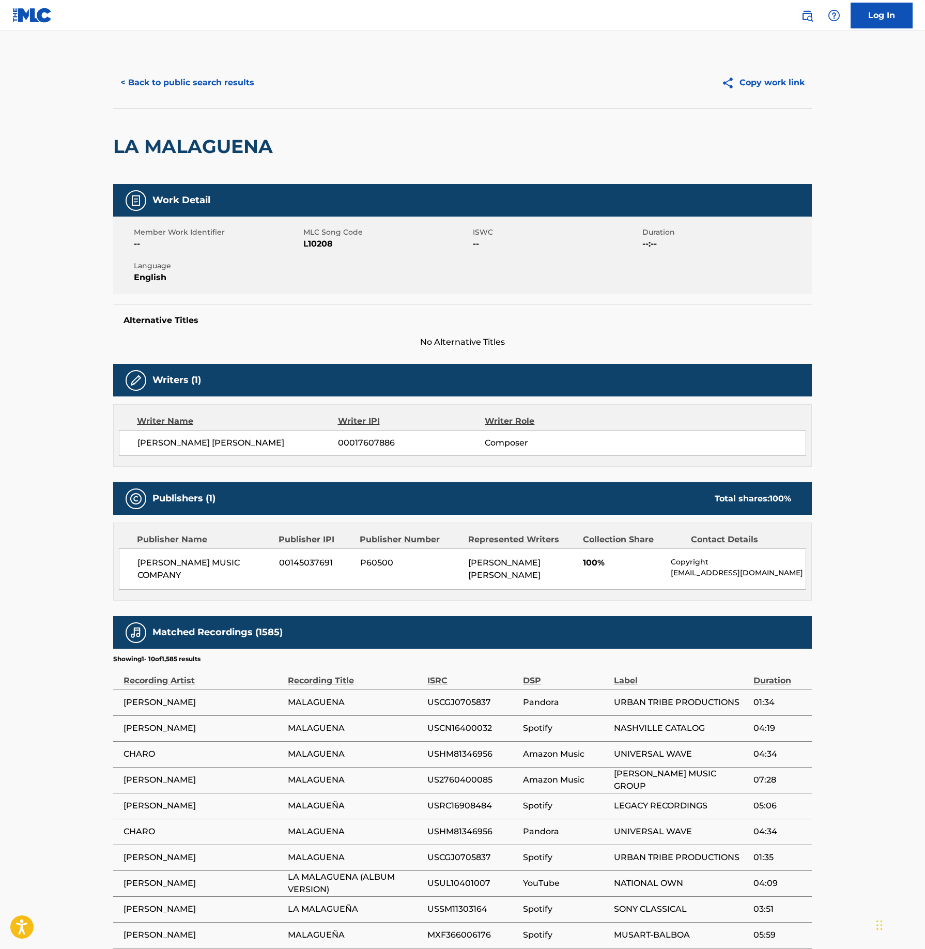
click at [224, 72] on button "< Back to public search results" at bounding box center [187, 83] width 148 height 26
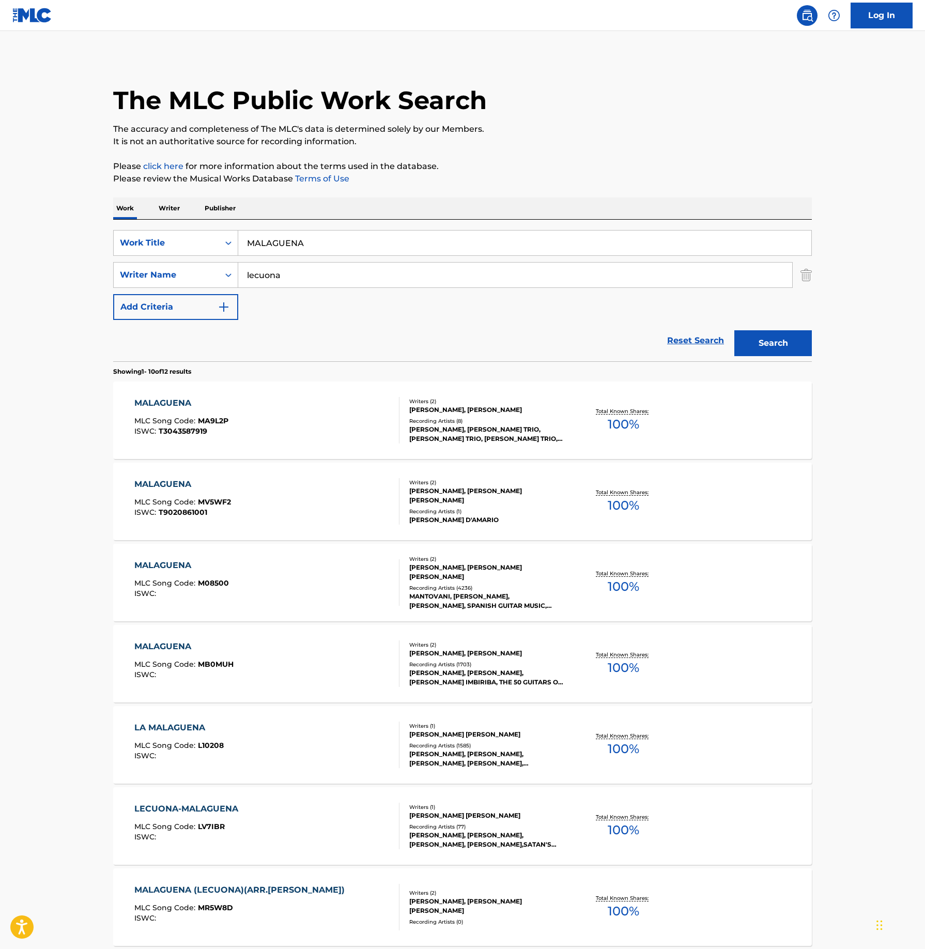
click at [398, 244] on input "MALAGUENA" at bounding box center [524, 243] width 573 height 25
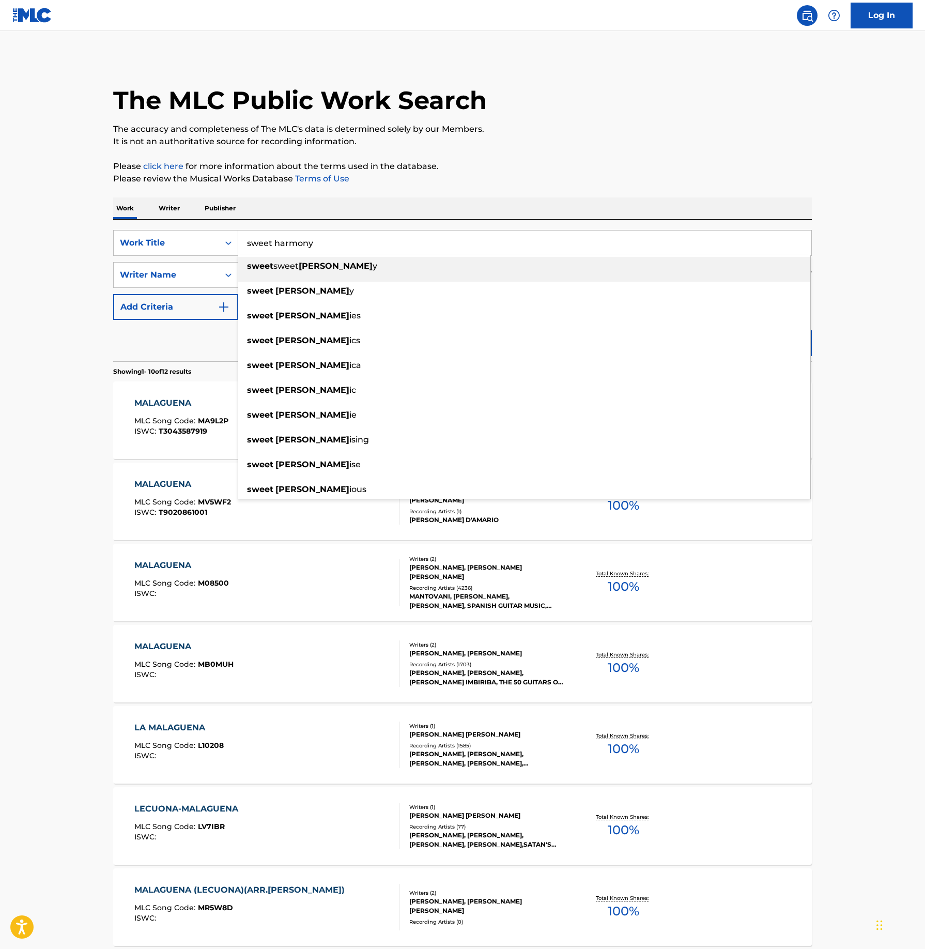
type input "sweet harmony"
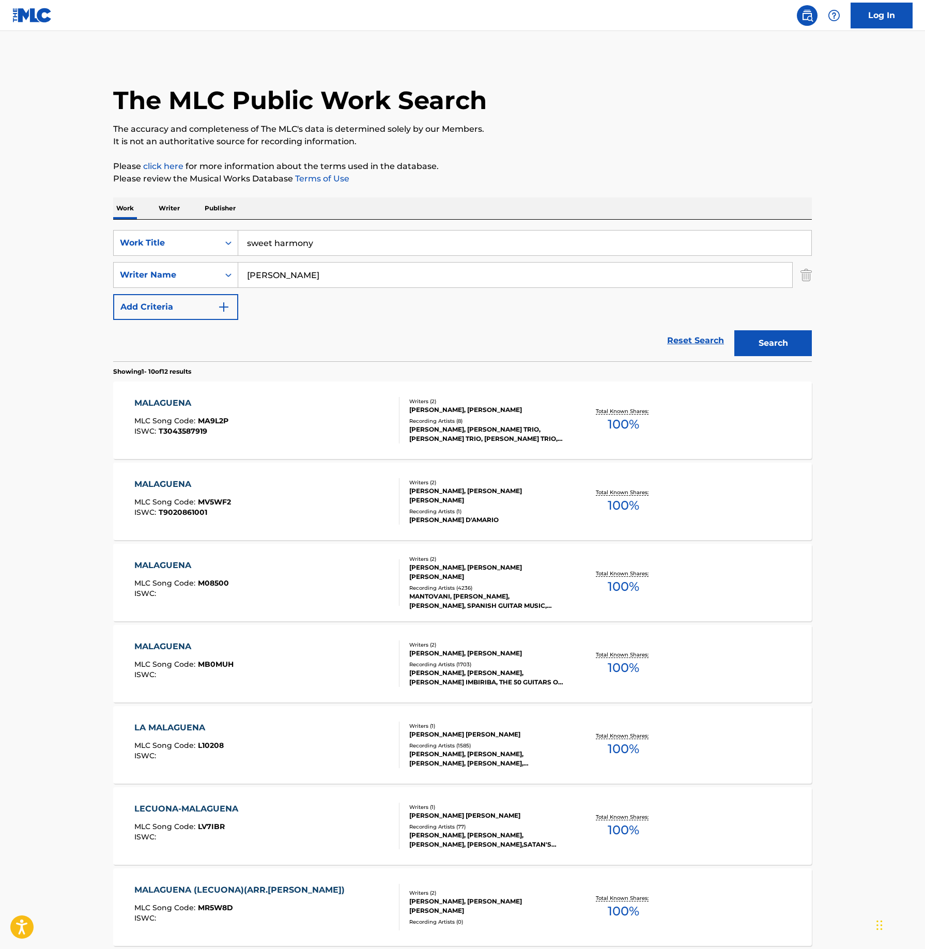
type input "[PERSON_NAME]"
click at [734, 330] on button "Search" at bounding box center [773, 343] width 78 height 26
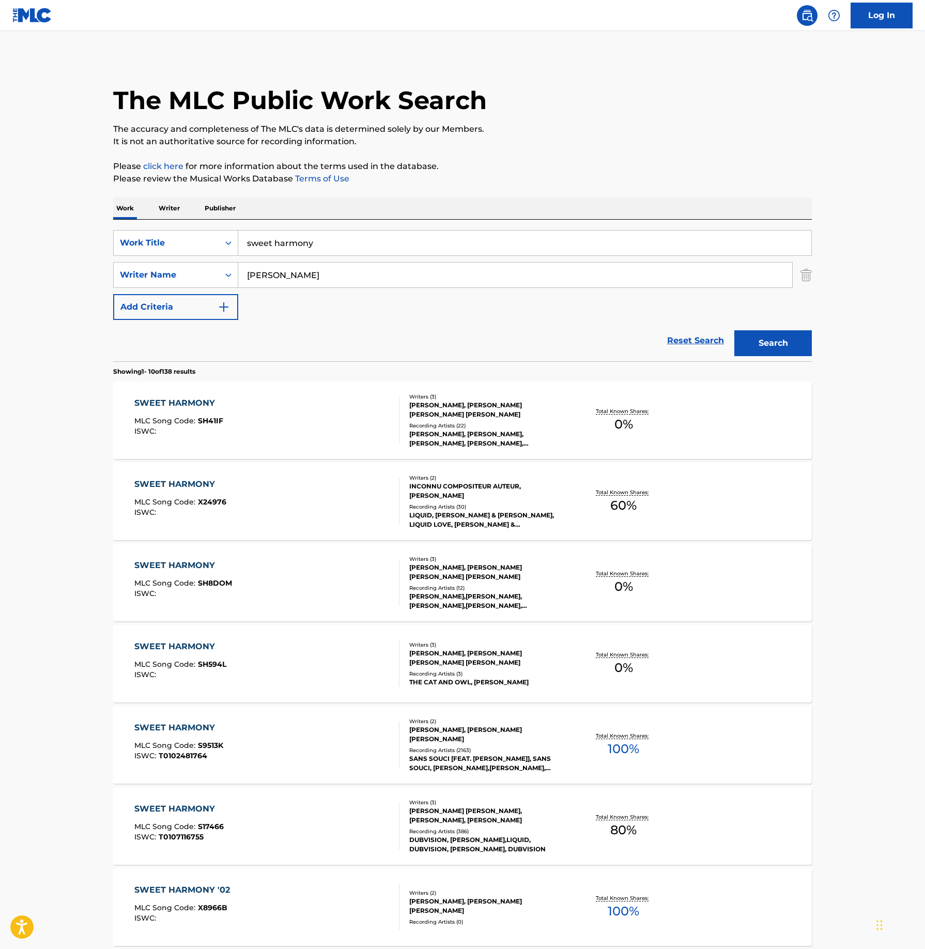
click at [397, 754] on div at bounding box center [395, 745] width 8 height 47
